Goal: Task Accomplishment & Management: Use online tool/utility

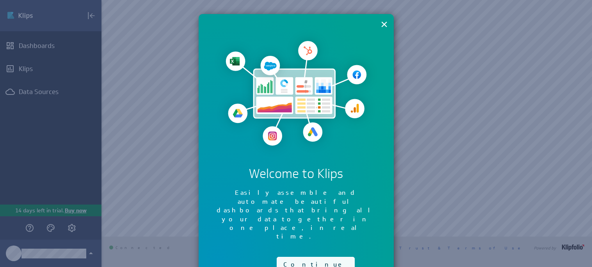
click at [282, 257] on button "Continue" at bounding box center [316, 265] width 78 height 16
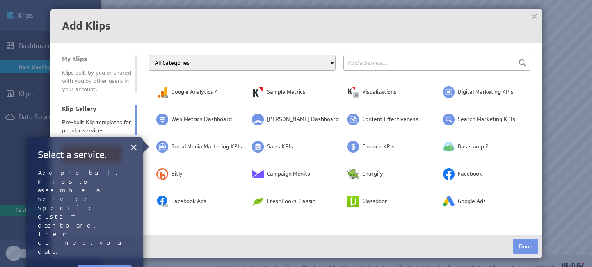
click at [296, 66] on select "All Categories Advertising Cloud Storage Customer Support Dashboard Gallery Dat…" at bounding box center [242, 63] width 187 height 16
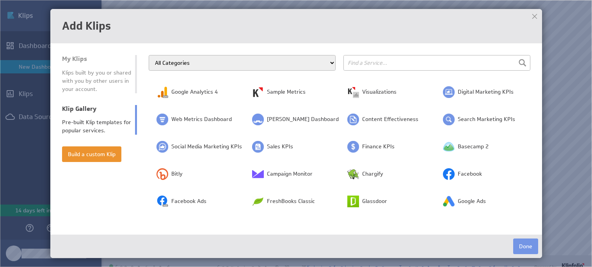
click at [149, 55] on select "All Categories Advertising Cloud Storage Customer Support Dashboard Gallery Dat…" at bounding box center [242, 63] width 187 height 16
click at [348, 64] on input "text" at bounding box center [436, 63] width 187 height 16
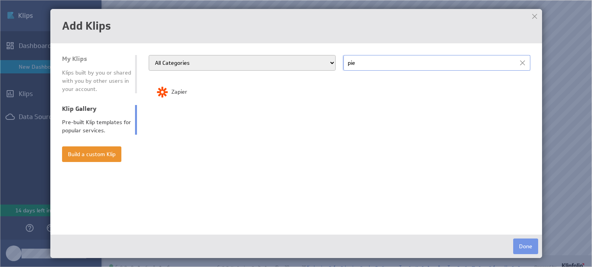
type input "pie"
click at [533, 14] on div at bounding box center [535, 17] width 12 height 12
click at [89, 157] on button "Build a custom Klip" at bounding box center [91, 154] width 59 height 16
